Goal: Check status: Check status

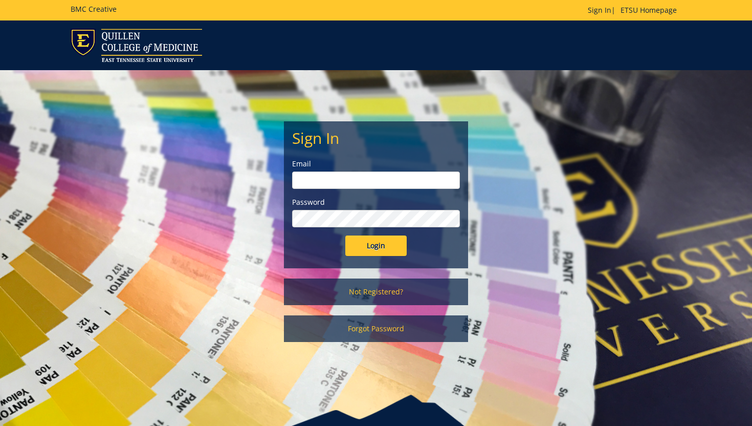
type input "[EMAIL_ADDRESS][DOMAIN_NAME]"
click at [379, 242] on input "Login" at bounding box center [375, 245] width 61 height 20
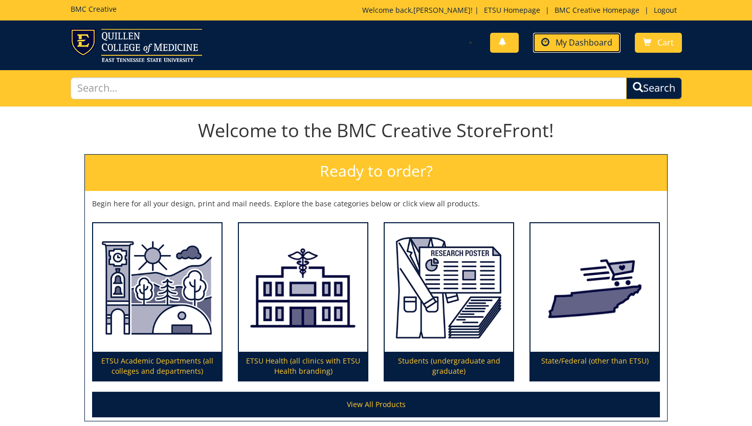
click at [598, 36] on link "My Dashboard" at bounding box center [576, 43] width 87 height 20
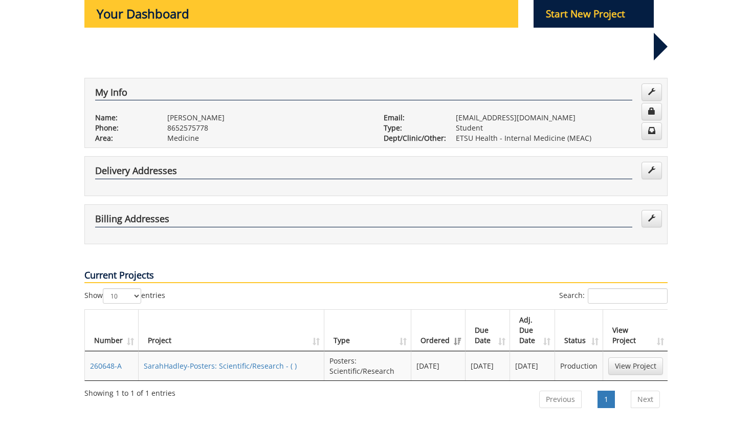
scroll to position [123, 0]
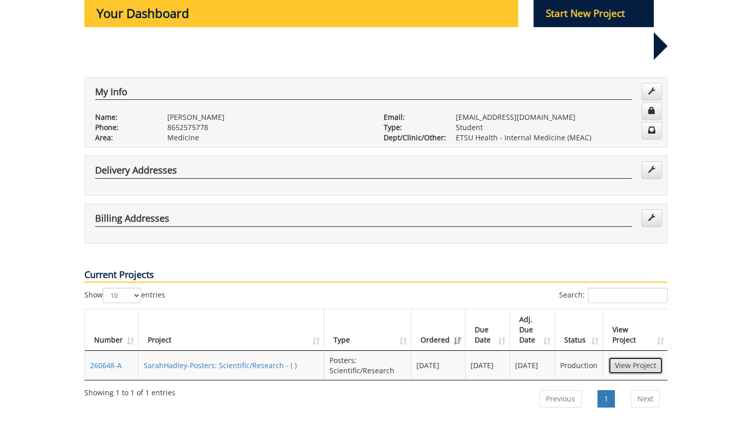
click at [622, 356] on link "View Project" at bounding box center [635, 364] width 55 height 17
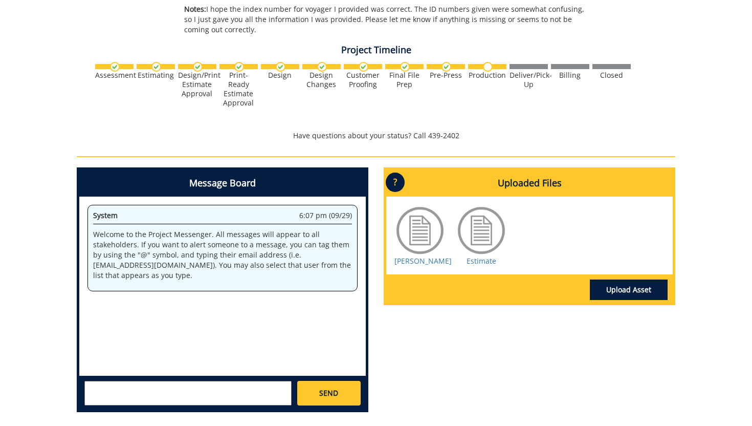
scroll to position [365, 0]
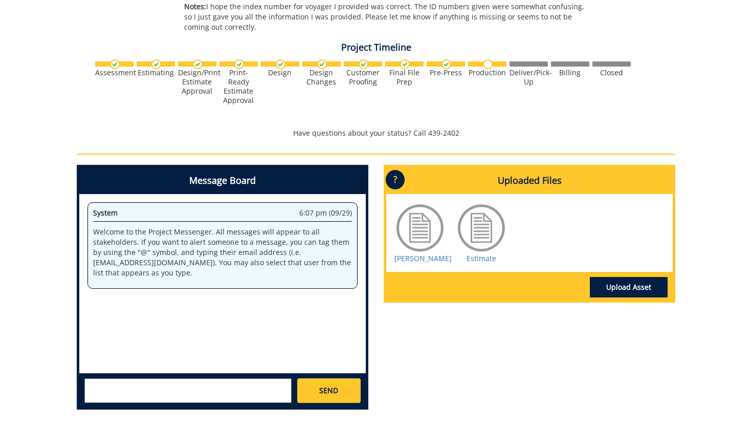
click at [495, 224] on div at bounding box center [481, 227] width 51 height 51
click at [453, 217] on div "[PERSON_NAME] Estimate" at bounding box center [529, 233] width 286 height 78
click at [466, 220] on div at bounding box center [481, 227] width 51 height 51
click at [609, 277] on link "Upload Asset" at bounding box center [629, 287] width 78 height 20
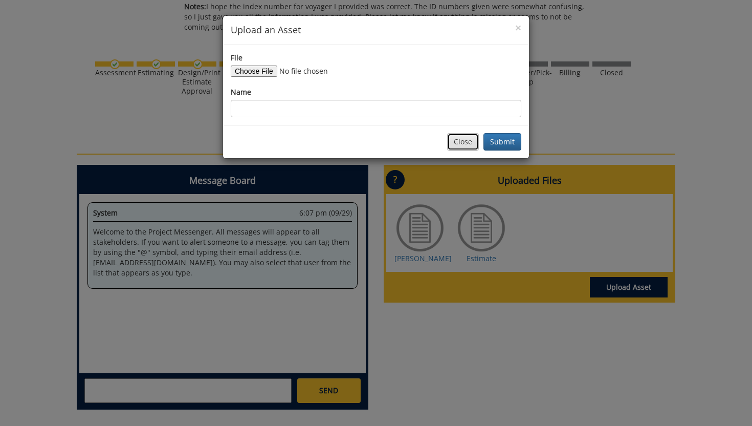
click at [471, 139] on button "Close" at bounding box center [463, 141] width 32 height 17
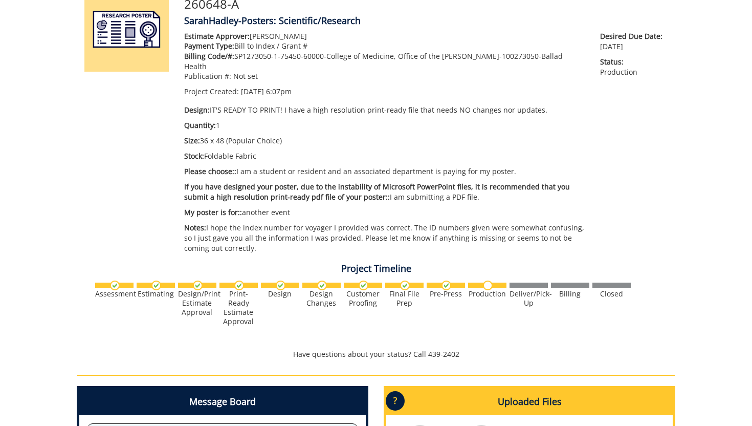
scroll to position [142, 0]
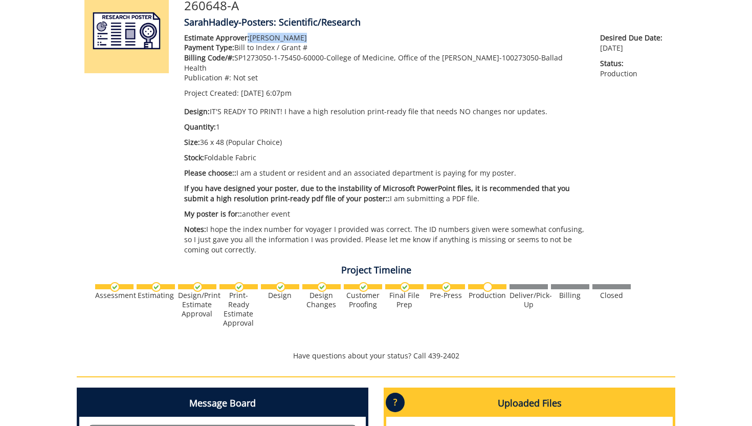
drag, startPoint x: 245, startPoint y: 37, endPoint x: 295, endPoint y: 42, distance: 49.9
click at [296, 42] on div "Estimate Approver: [PERSON_NAME] Payment Type: Bill to Index / Grant # Billing …" at bounding box center [384, 65] width 400 height 65
